Goal: Find contact information: Find contact information

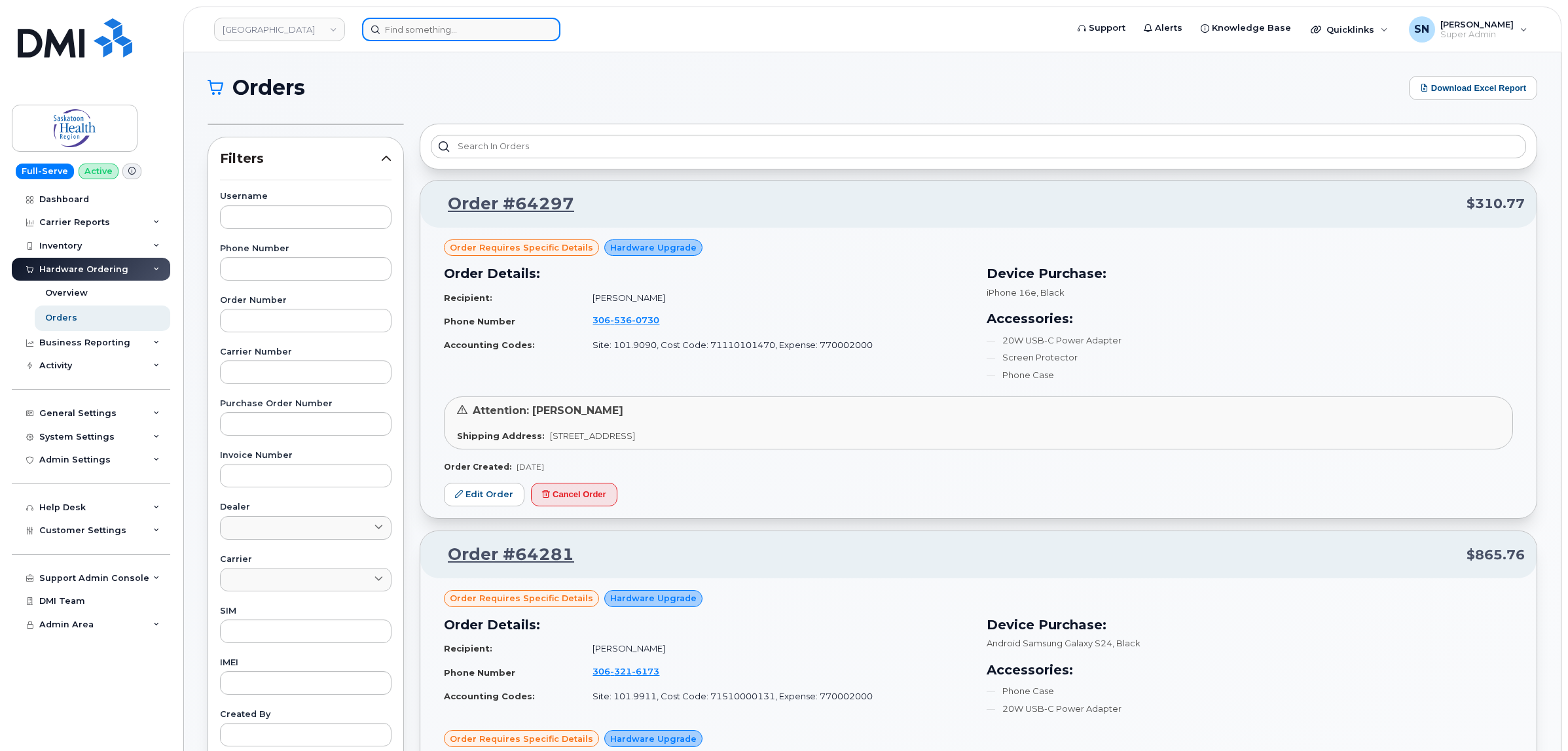
click at [478, 33] on input at bounding box center [461, 29] width 199 height 24
paste input "3434624318"
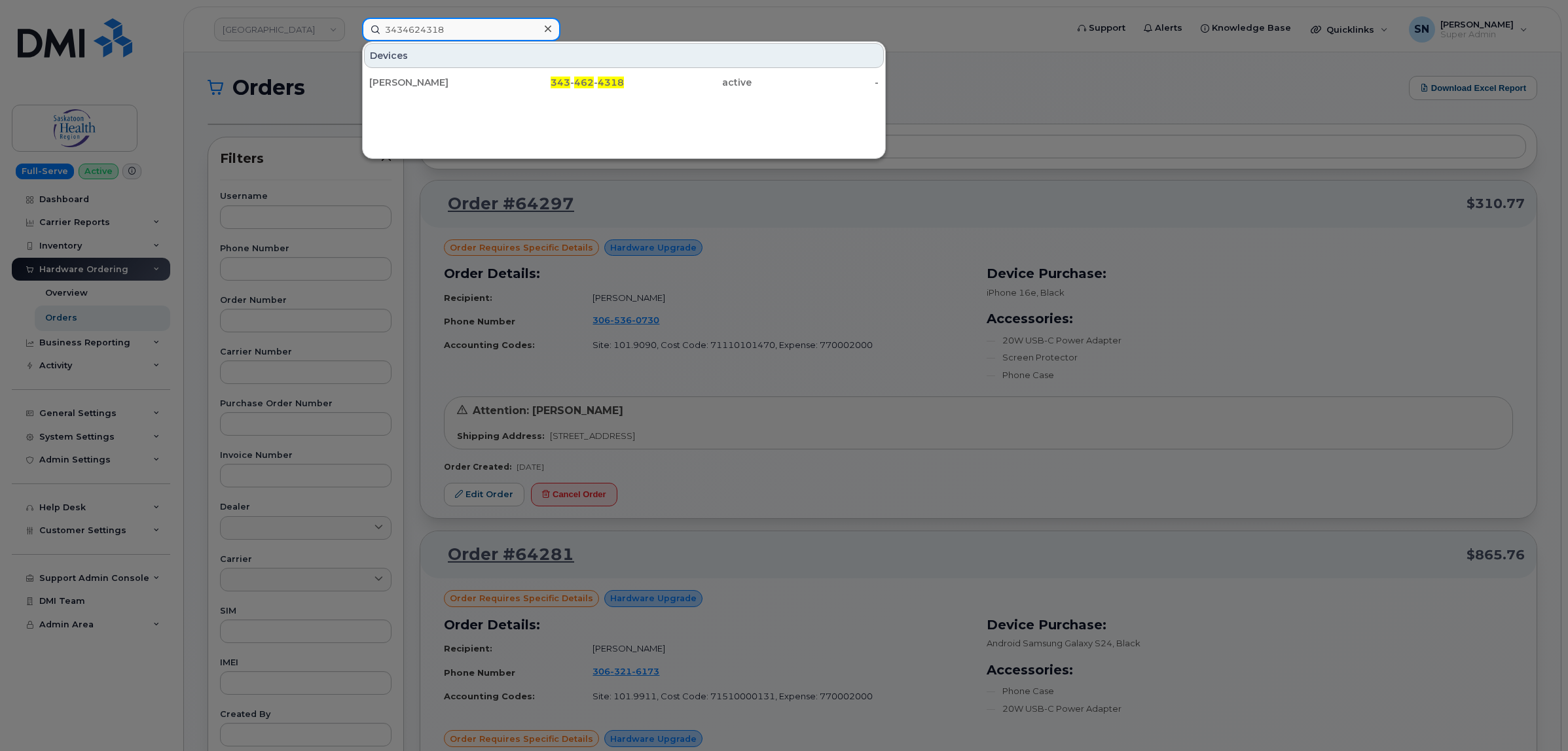
type input "3434624318"
click at [456, 74] on div "[PERSON_NAME]" at bounding box center [433, 83] width 128 height 24
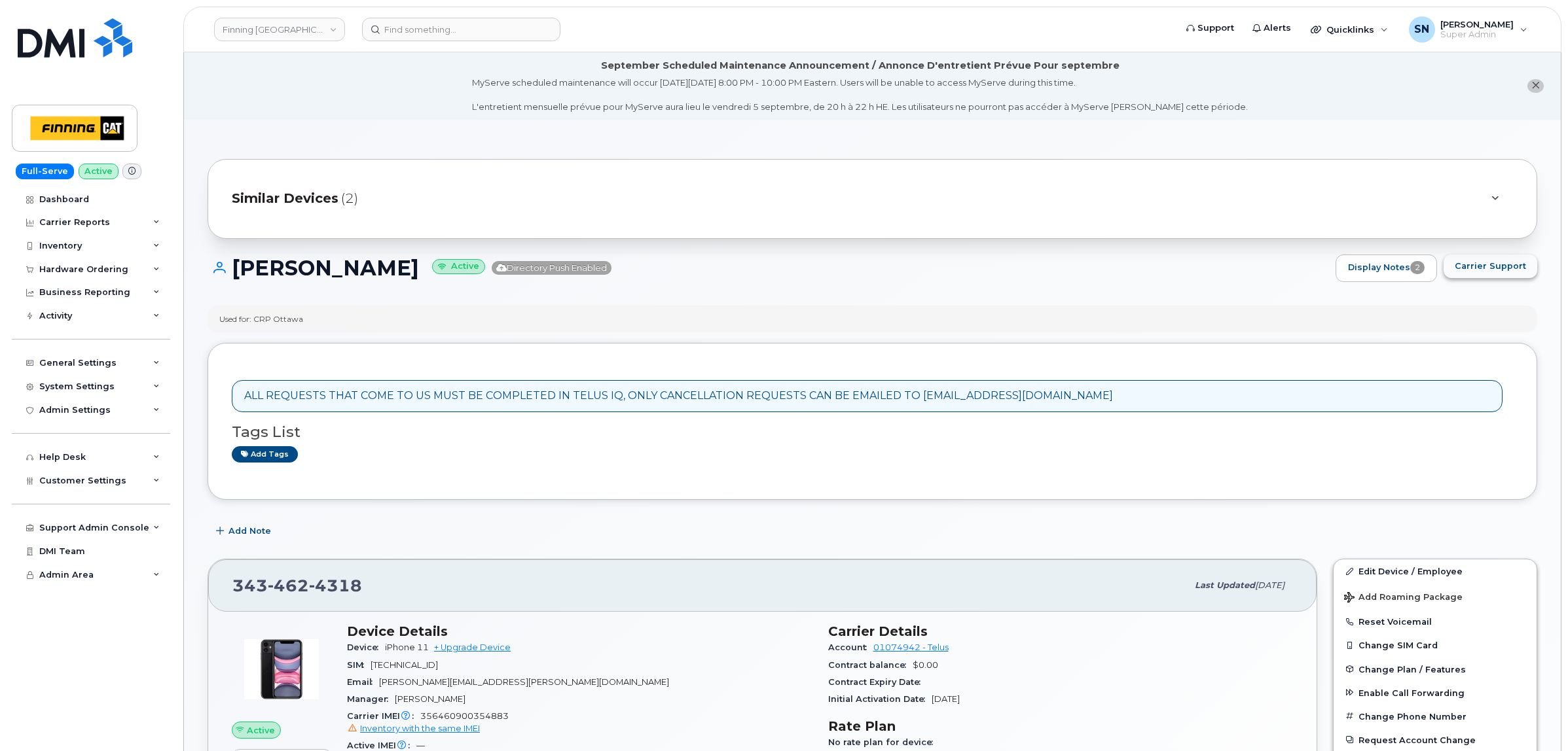
click at [1500, 275] on button "Carrier Support" at bounding box center [1490, 266] width 93 height 24
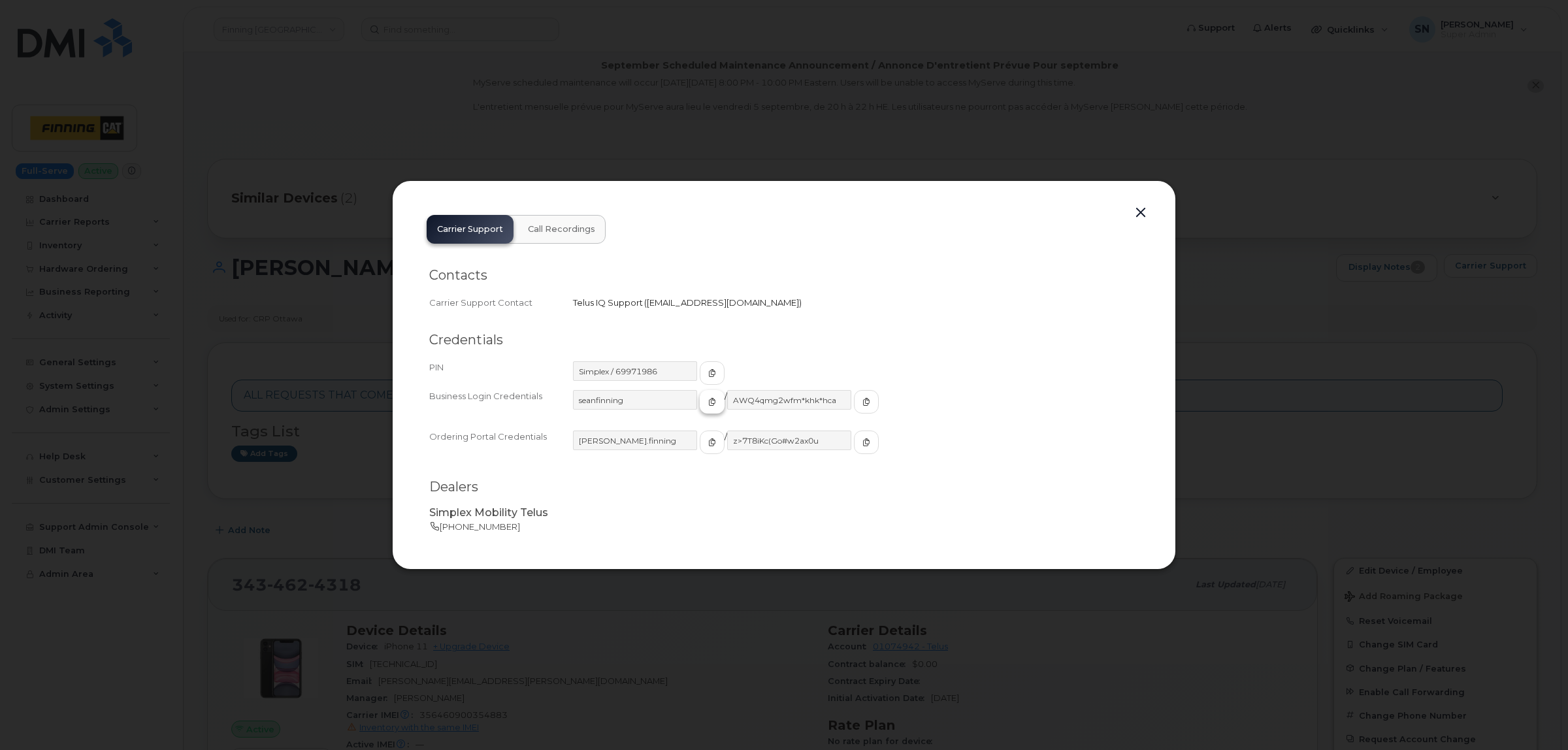
click at [706, 400] on span "button" at bounding box center [712, 402] width 12 height 12
click at [862, 398] on icon "button" at bounding box center [866, 401] width 8 height 8
click at [1138, 213] on button "button" at bounding box center [1140, 213] width 20 height 18
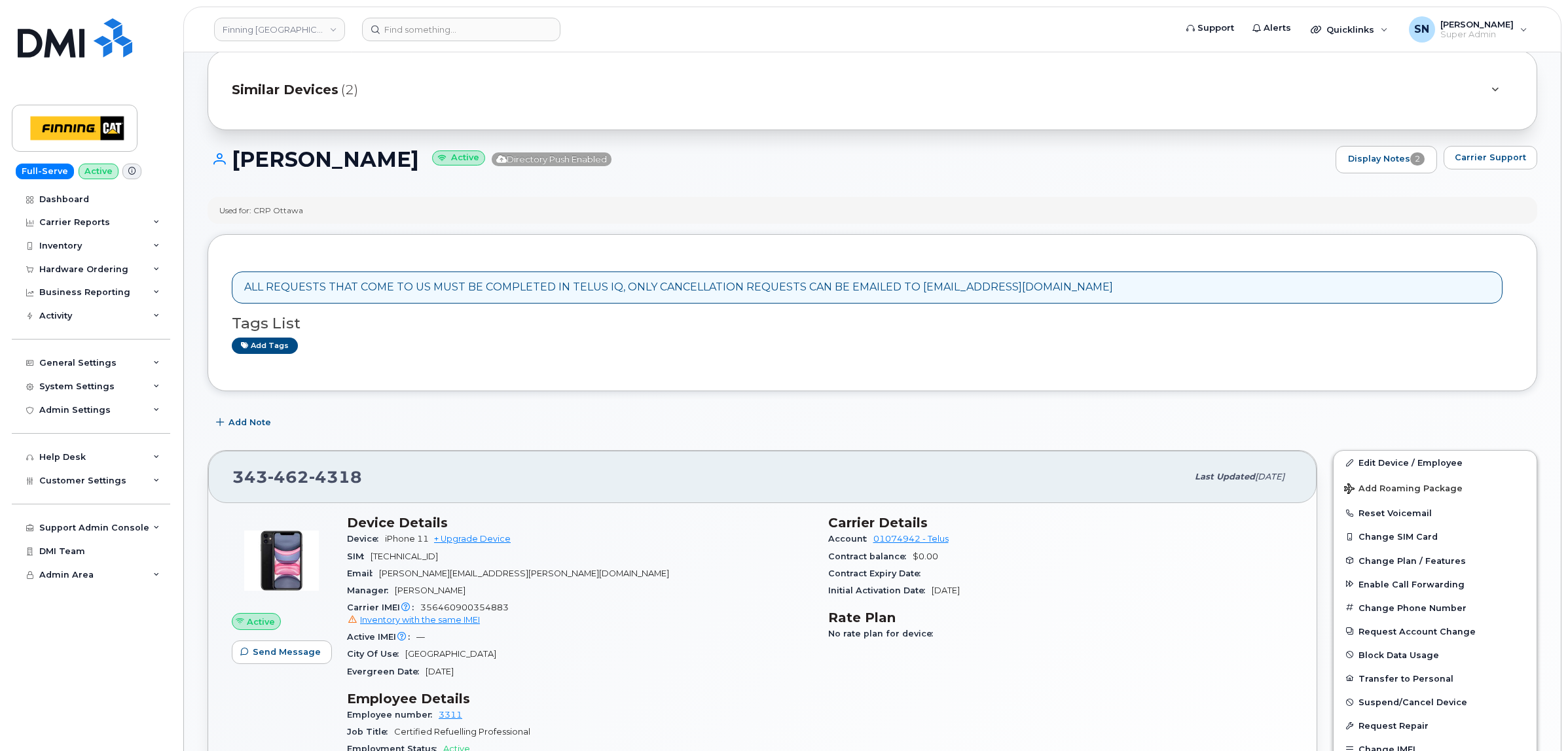
scroll to position [245, 0]
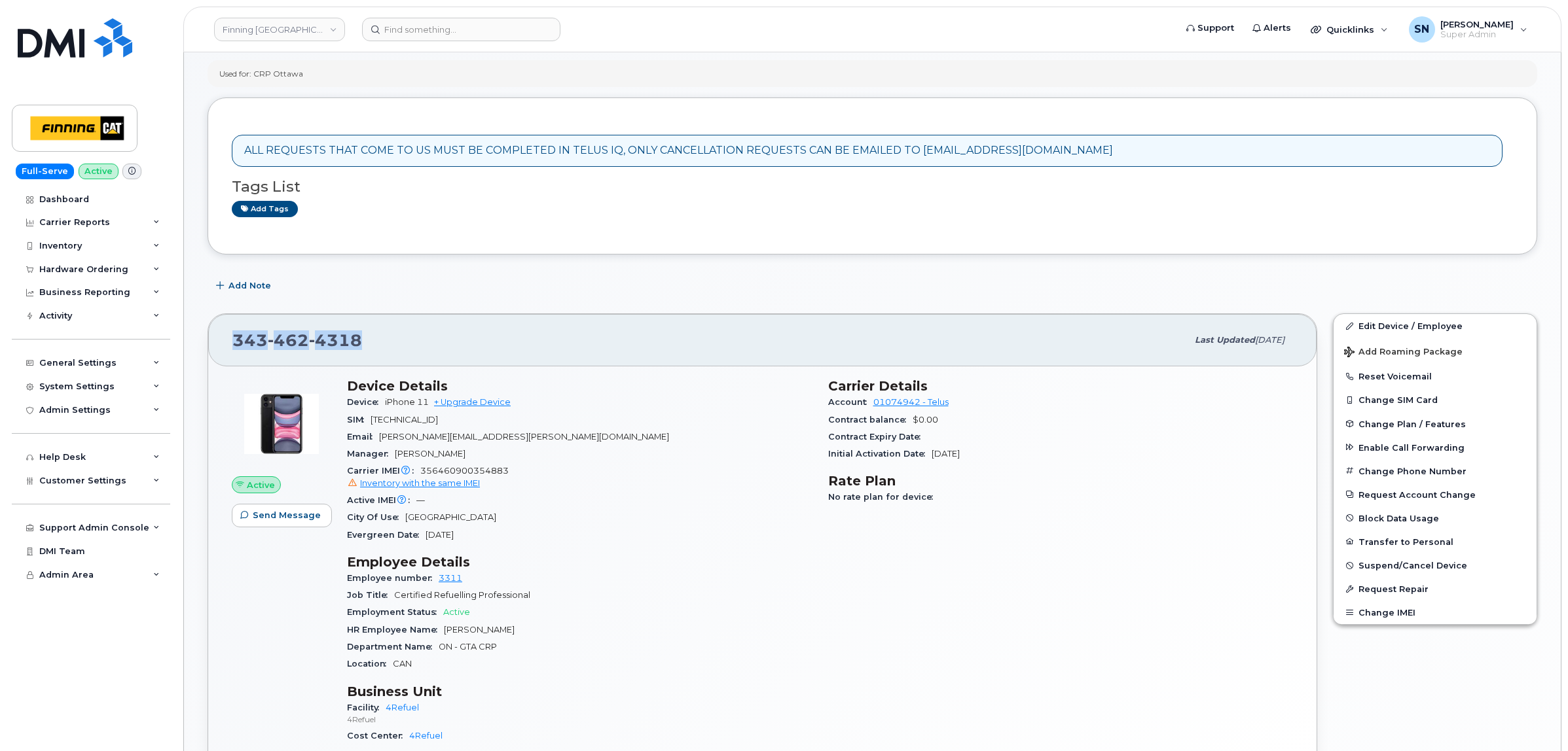
drag, startPoint x: 234, startPoint y: 346, endPoint x: 371, endPoint y: 350, distance: 137.1
click at [371, 350] on div "[PHONE_NUMBER]" at bounding box center [709, 340] width 955 height 27
copy span "[PHONE_NUMBER]"
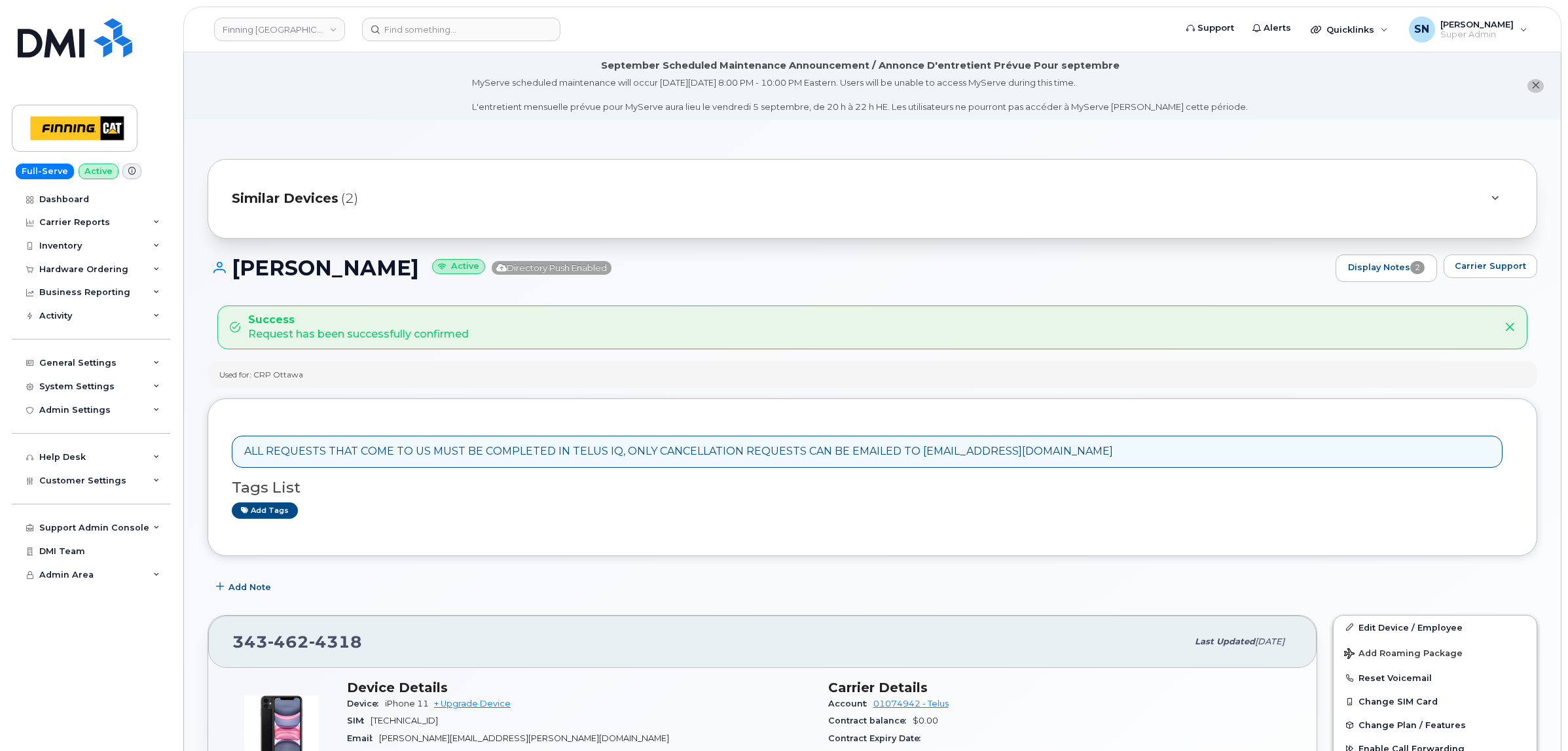
click at [1527, 86] on button "close notification" at bounding box center [1535, 86] width 16 height 14
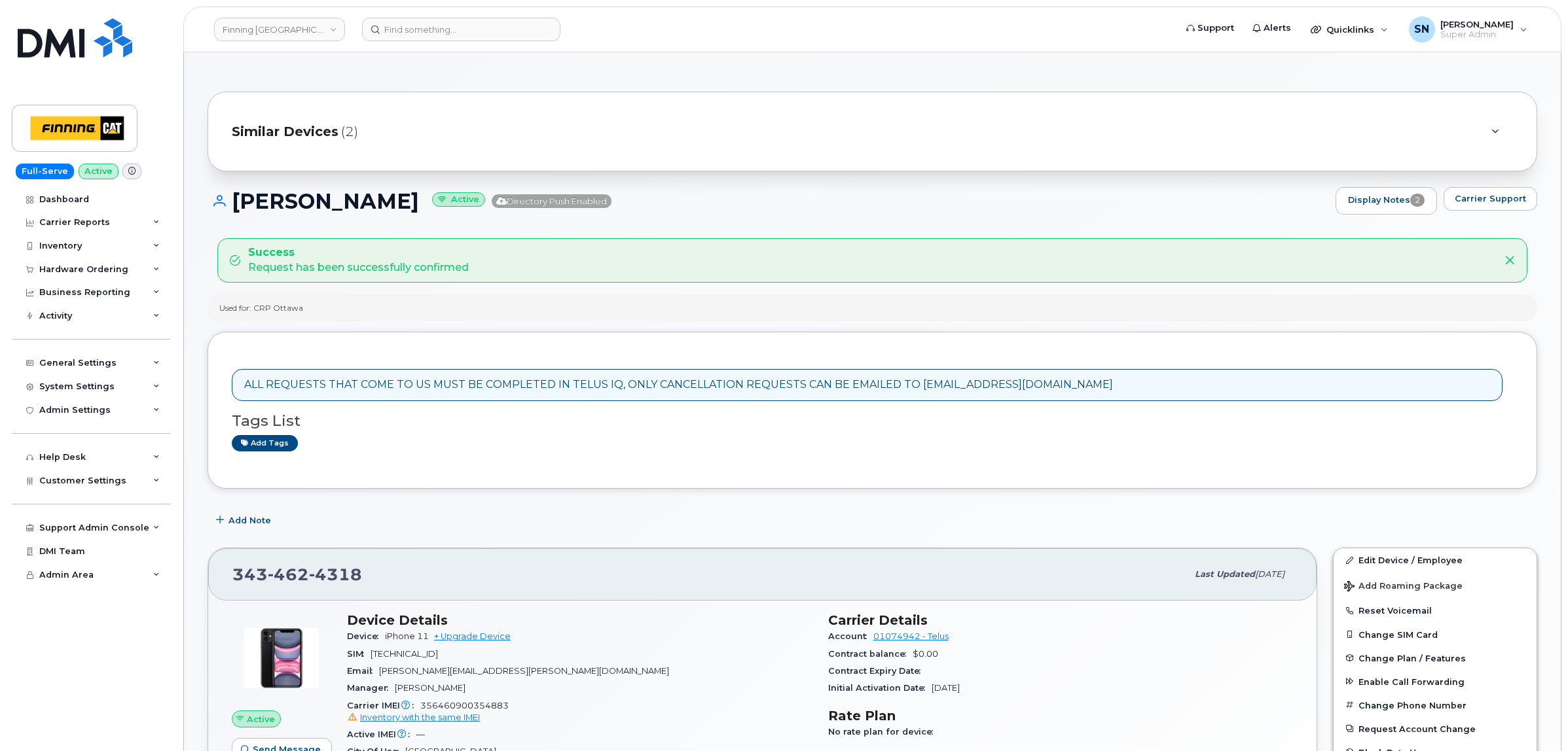
click at [514, 289] on div "Success Request has been successfully confirmed" at bounding box center [872, 266] width 1329 height 56
click at [332, 28] on link "Finning [GEOGRAPHIC_DATA]" at bounding box center [279, 29] width 131 height 24
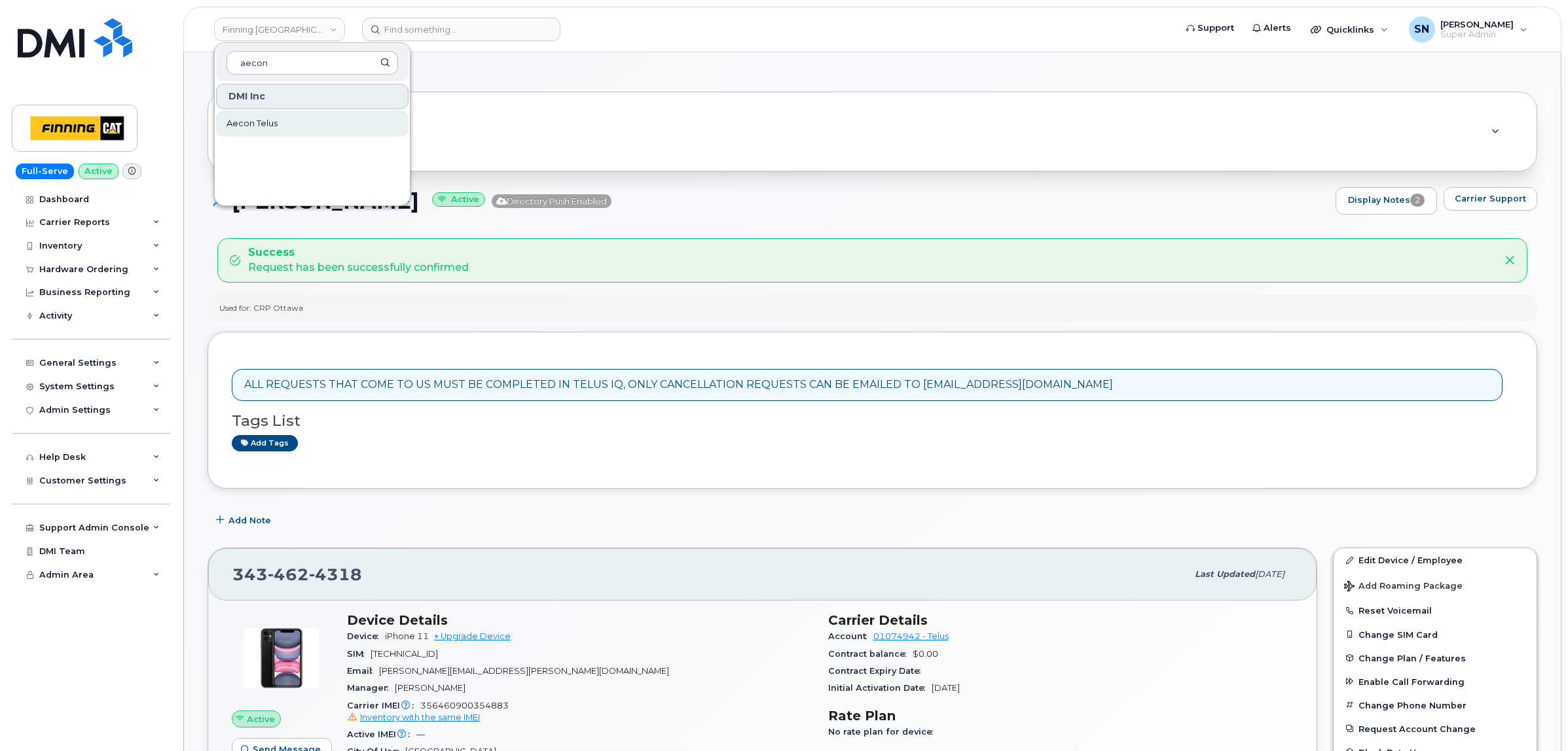
type input "aecon"
